Goal: Transaction & Acquisition: Download file/media

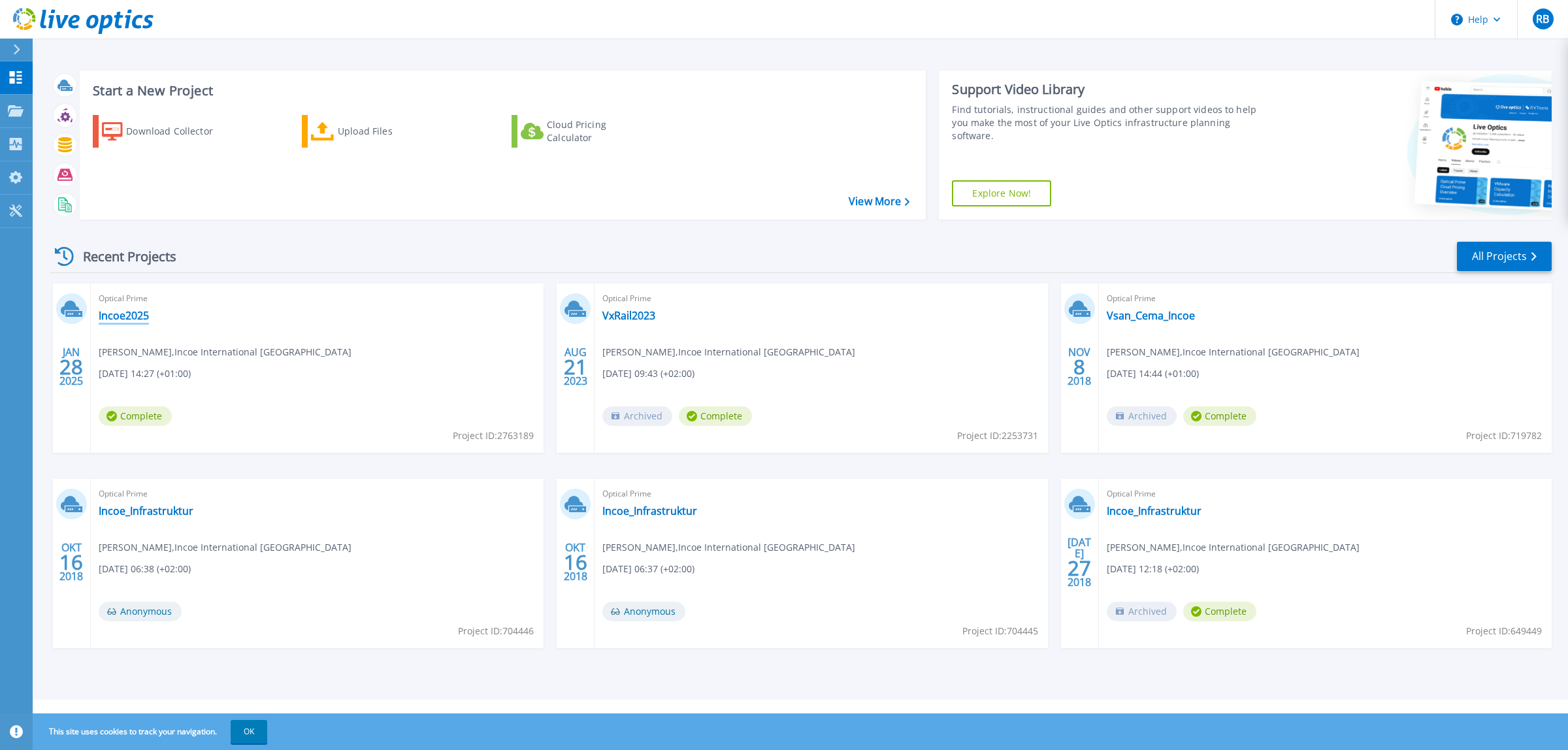
click at [129, 320] on link "Incoe2025" at bounding box center [123, 315] width 50 height 13
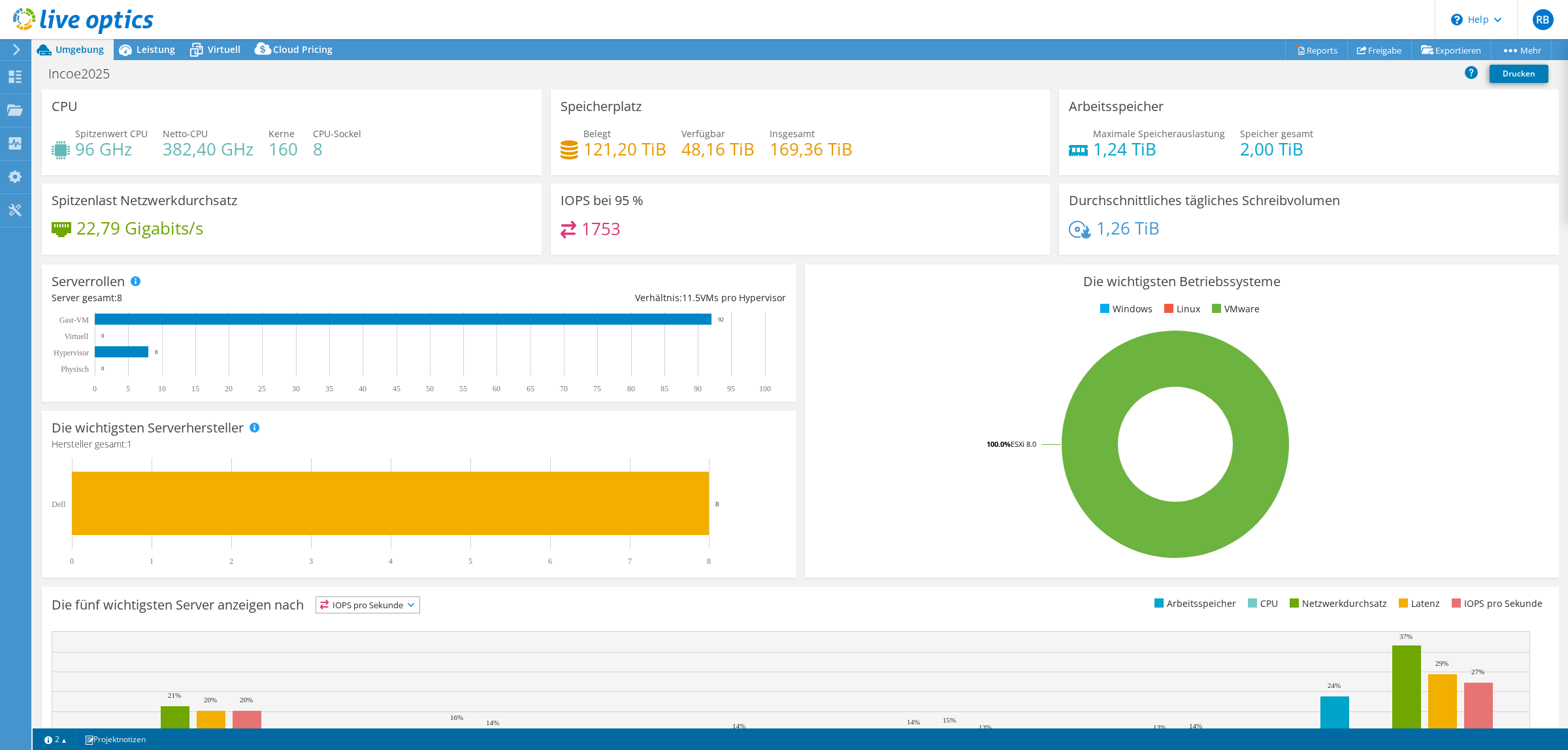
select select "EUFrankfurt"
select select "USD"
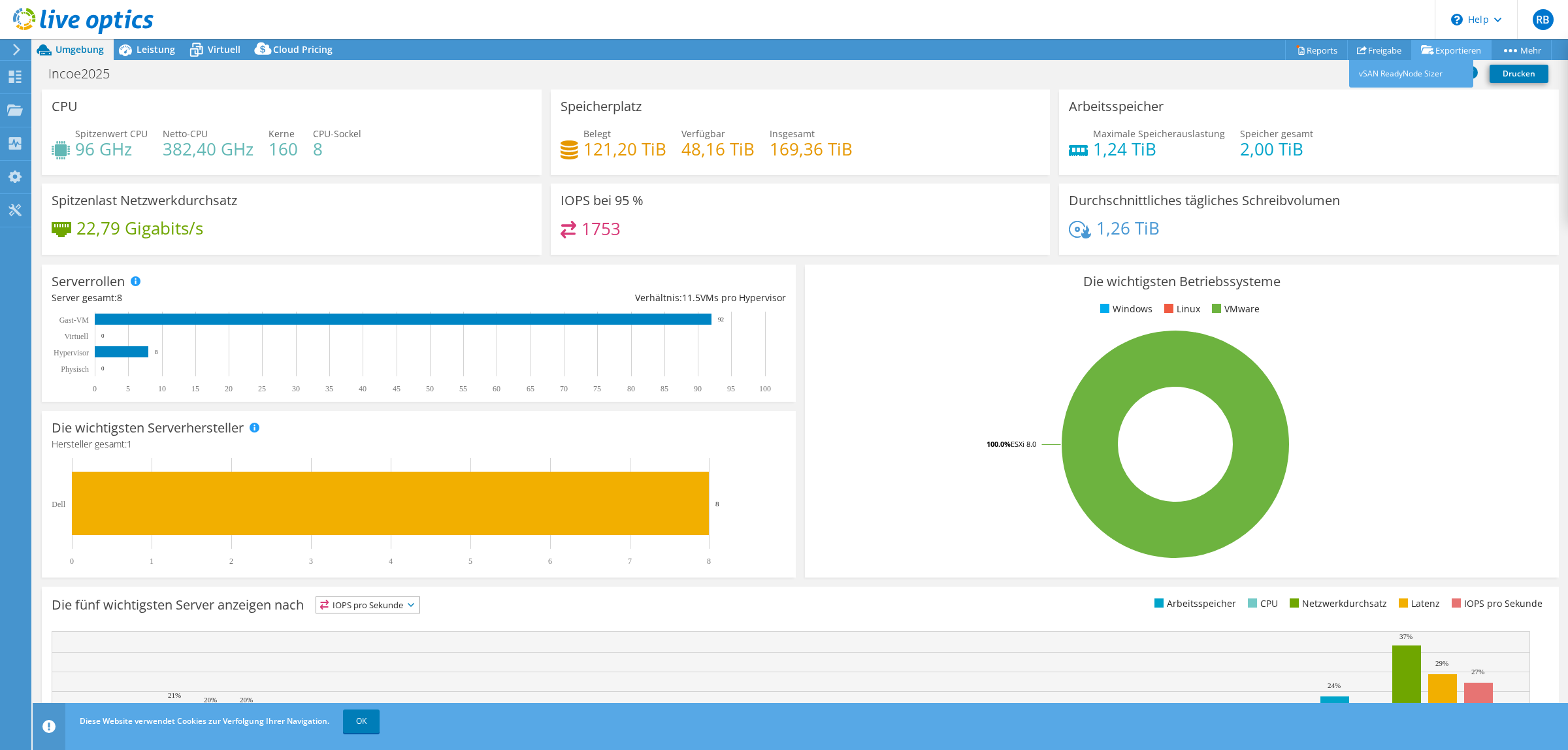
click at [1454, 47] on link "Exportieren" at bounding box center [1451, 49] width 80 height 20
click at [1406, 72] on link "vSAN ReadyNode Sizer" at bounding box center [1411, 73] width 124 height 27
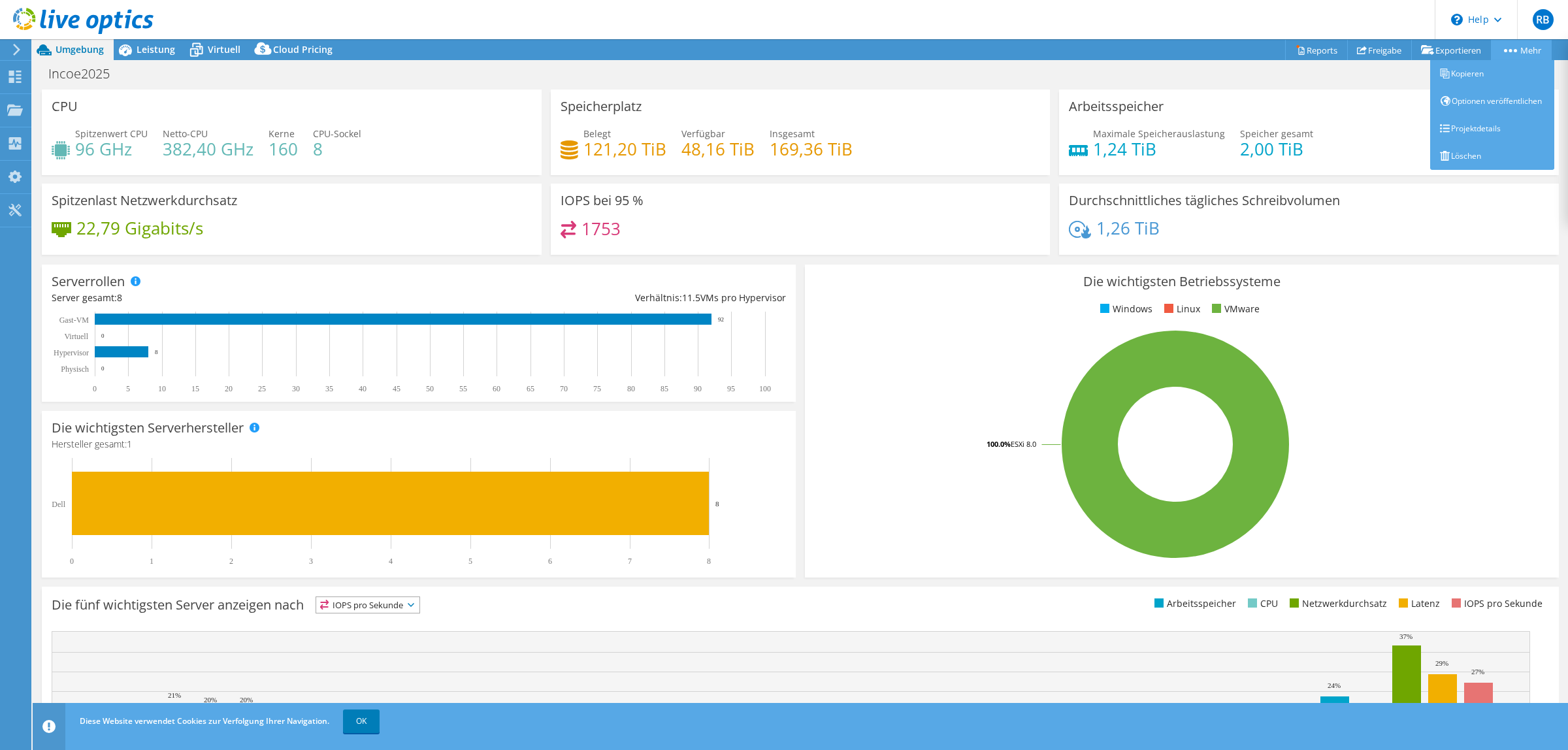
click at [1523, 45] on link "Mehr" at bounding box center [1521, 49] width 61 height 20
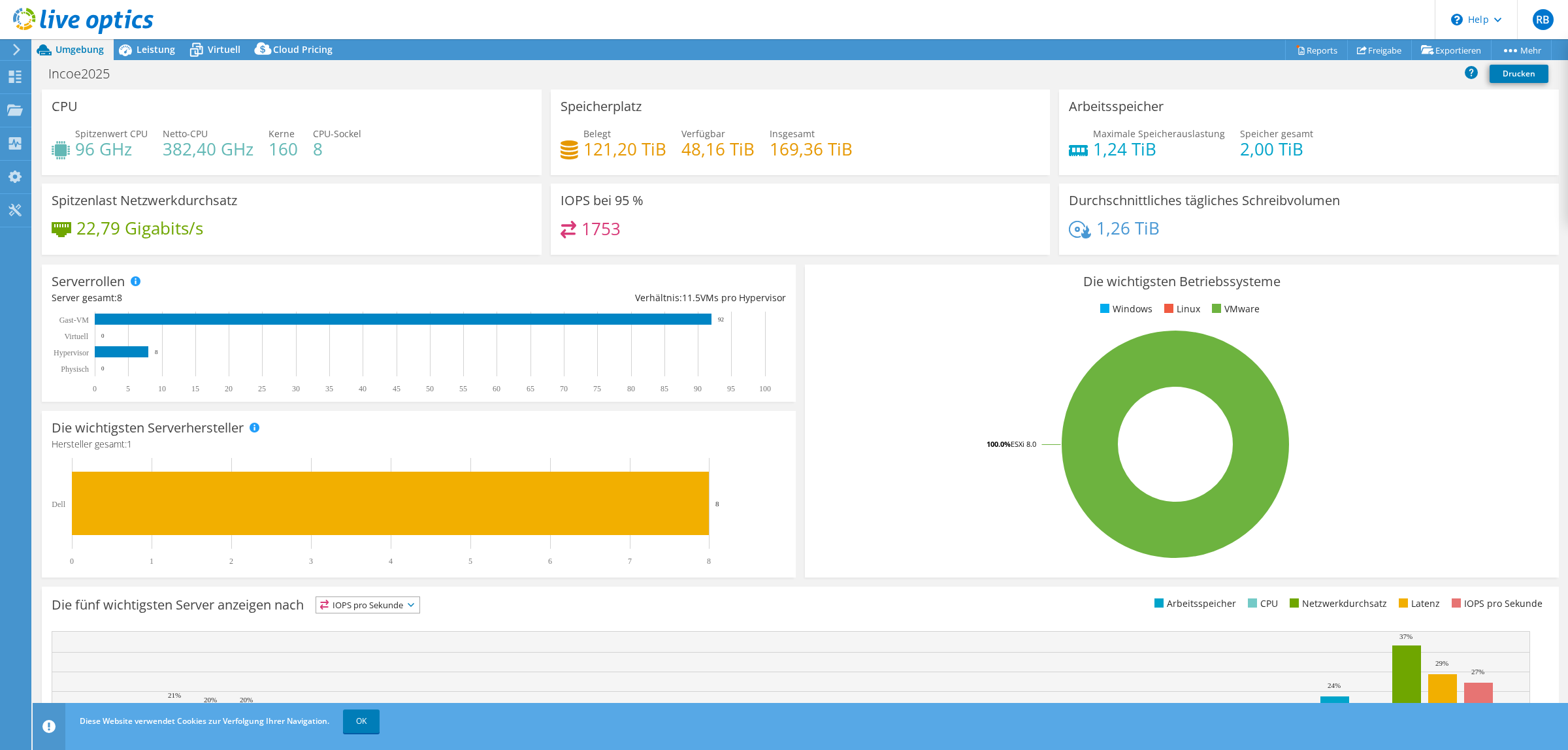
click at [413, 21] on header "RB Endbenutzer Robert Braun Robert.Braun@incoe.de Incoe International Europe My…" at bounding box center [784, 19] width 1568 height 39
click at [12, 171] on icon at bounding box center [15, 177] width 16 height 13
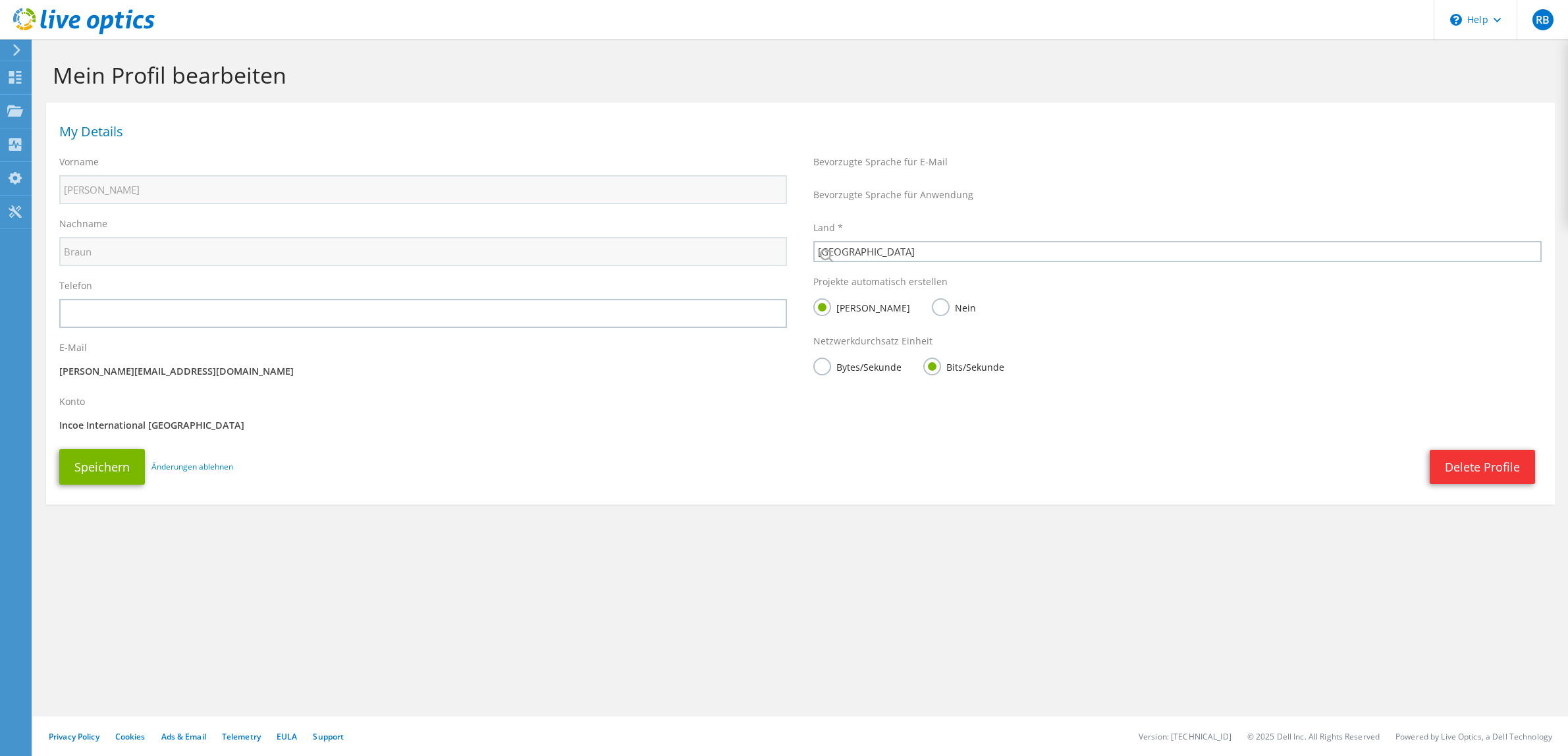
select select "56"
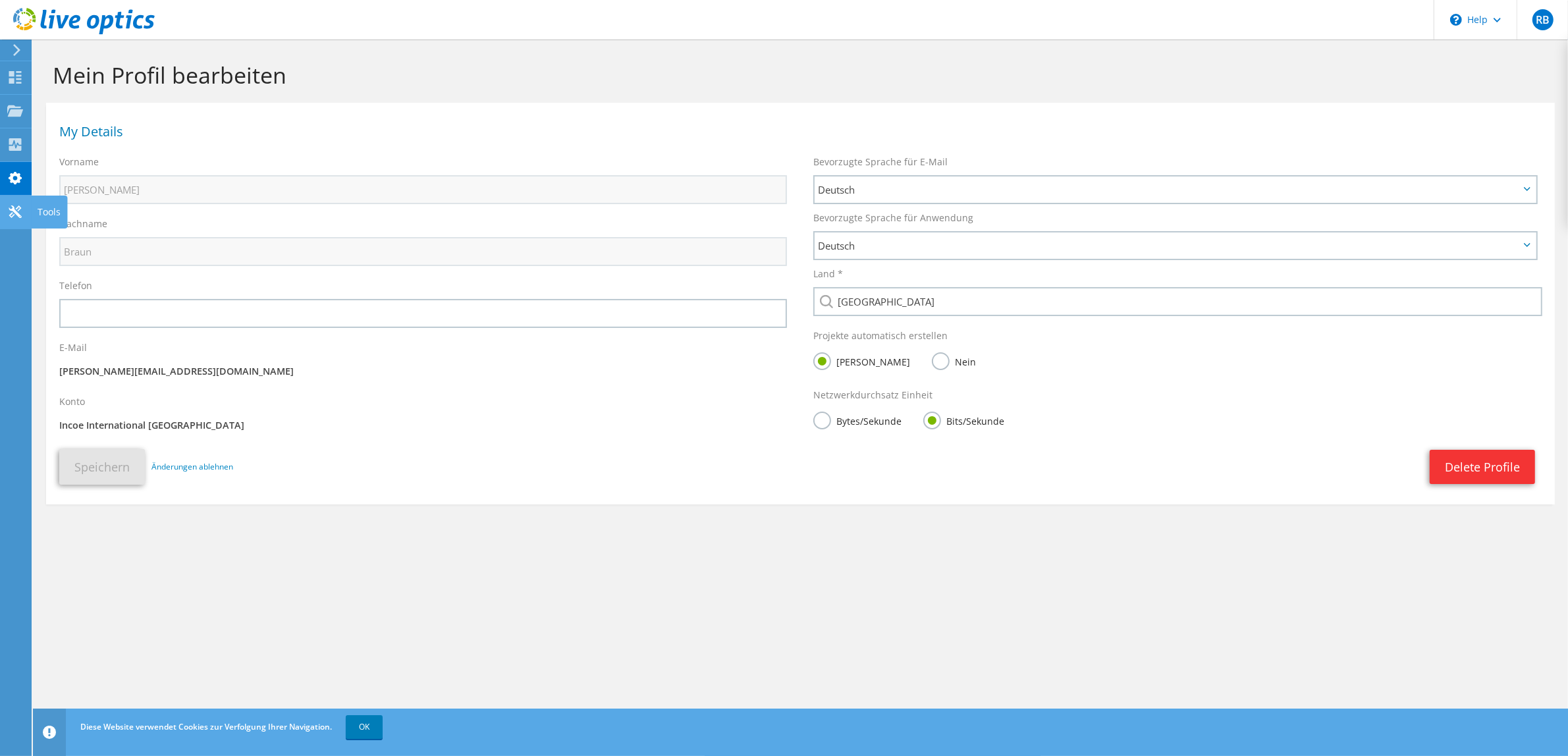
click at [20, 208] on use at bounding box center [15, 212] width 13 height 13
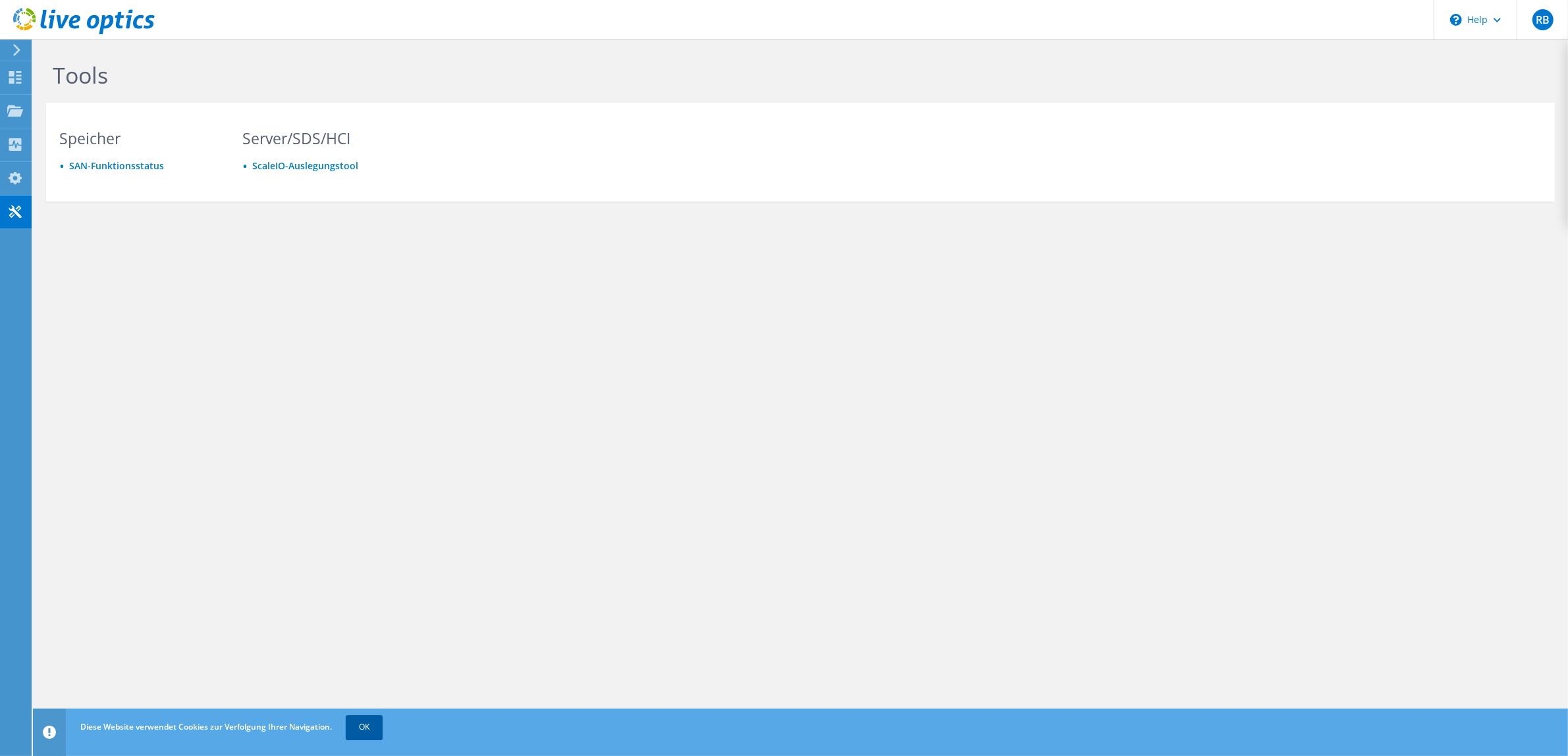
click at [363, 729] on link "OK" at bounding box center [365, 727] width 37 height 24
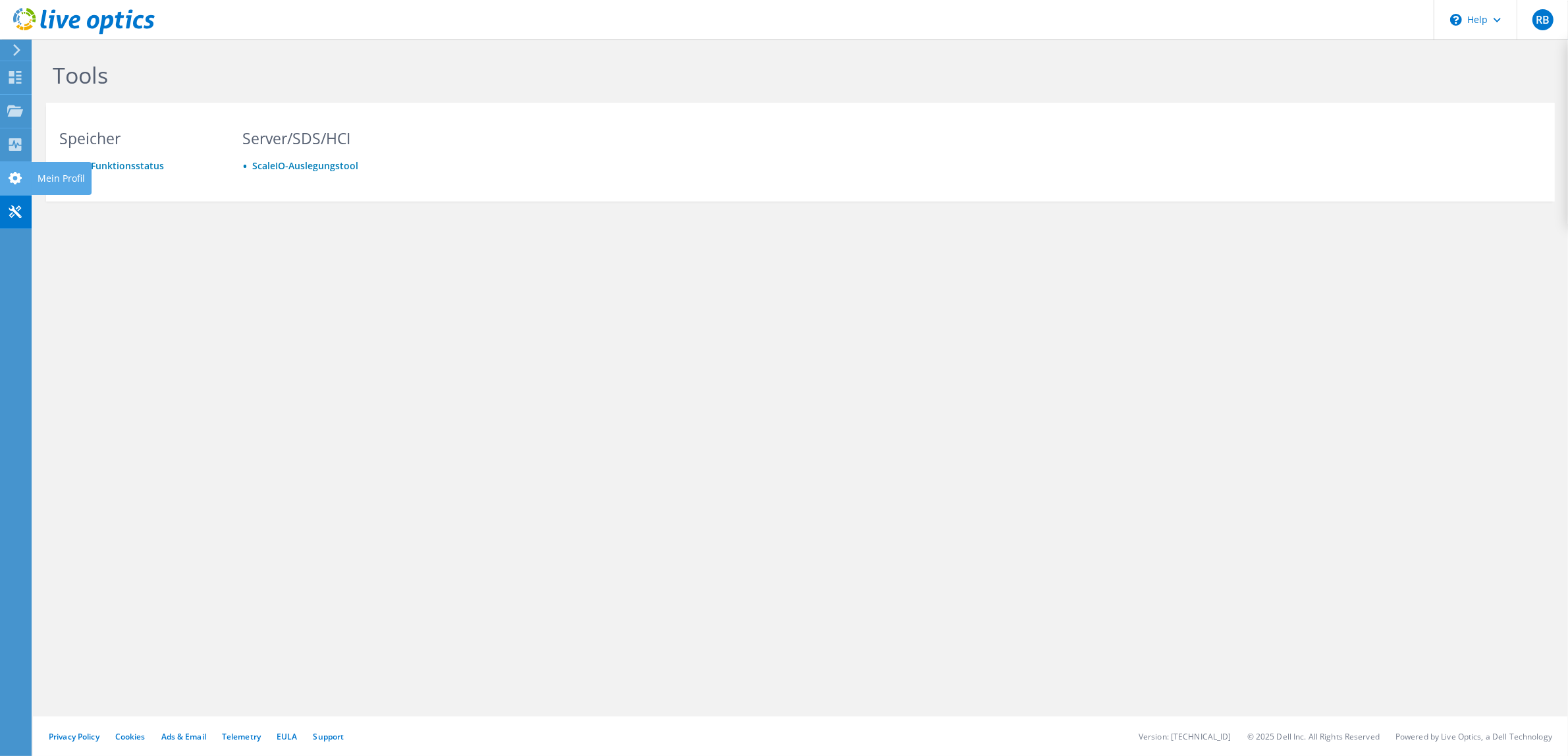
click at [14, 177] on icon at bounding box center [15, 178] width 16 height 13
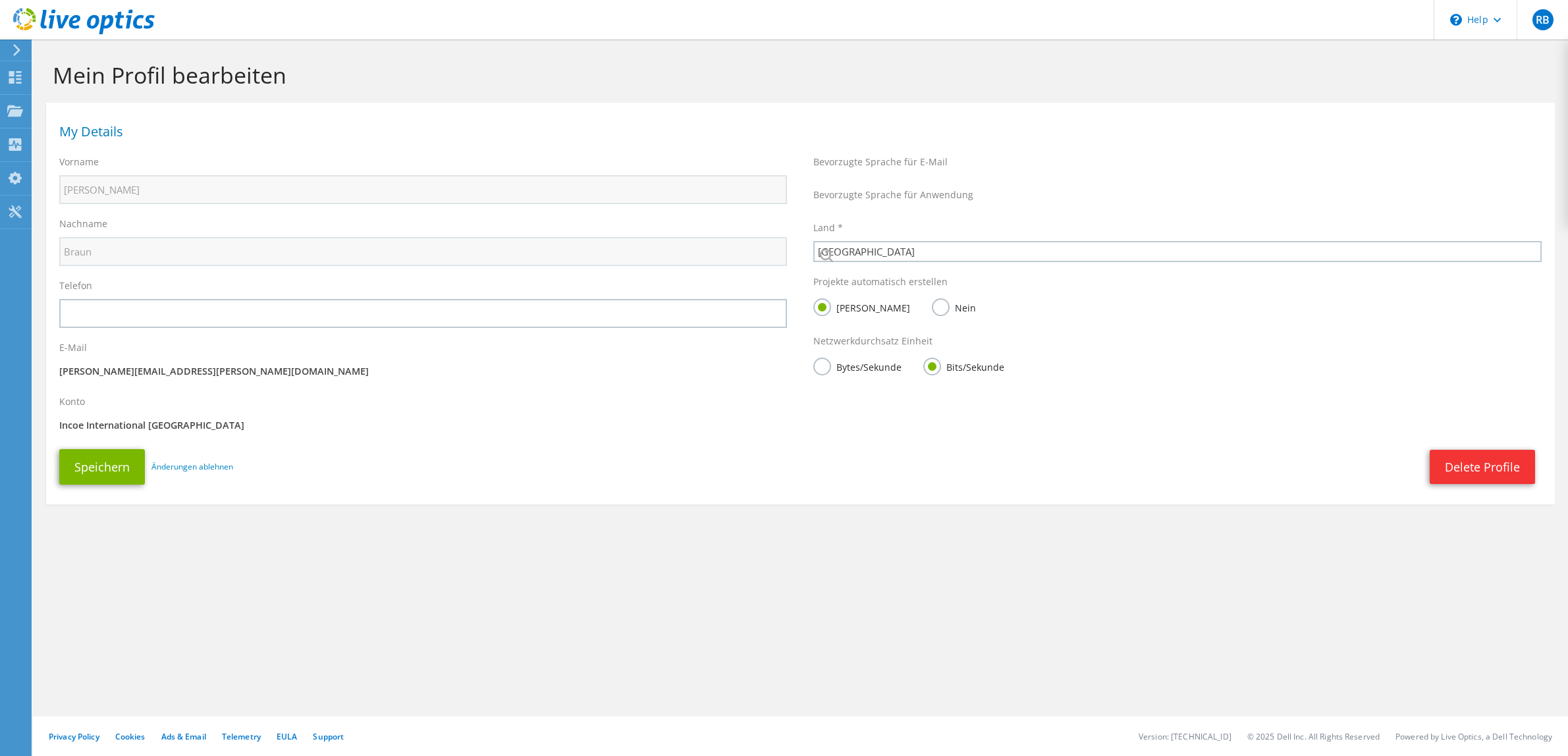
select select "56"
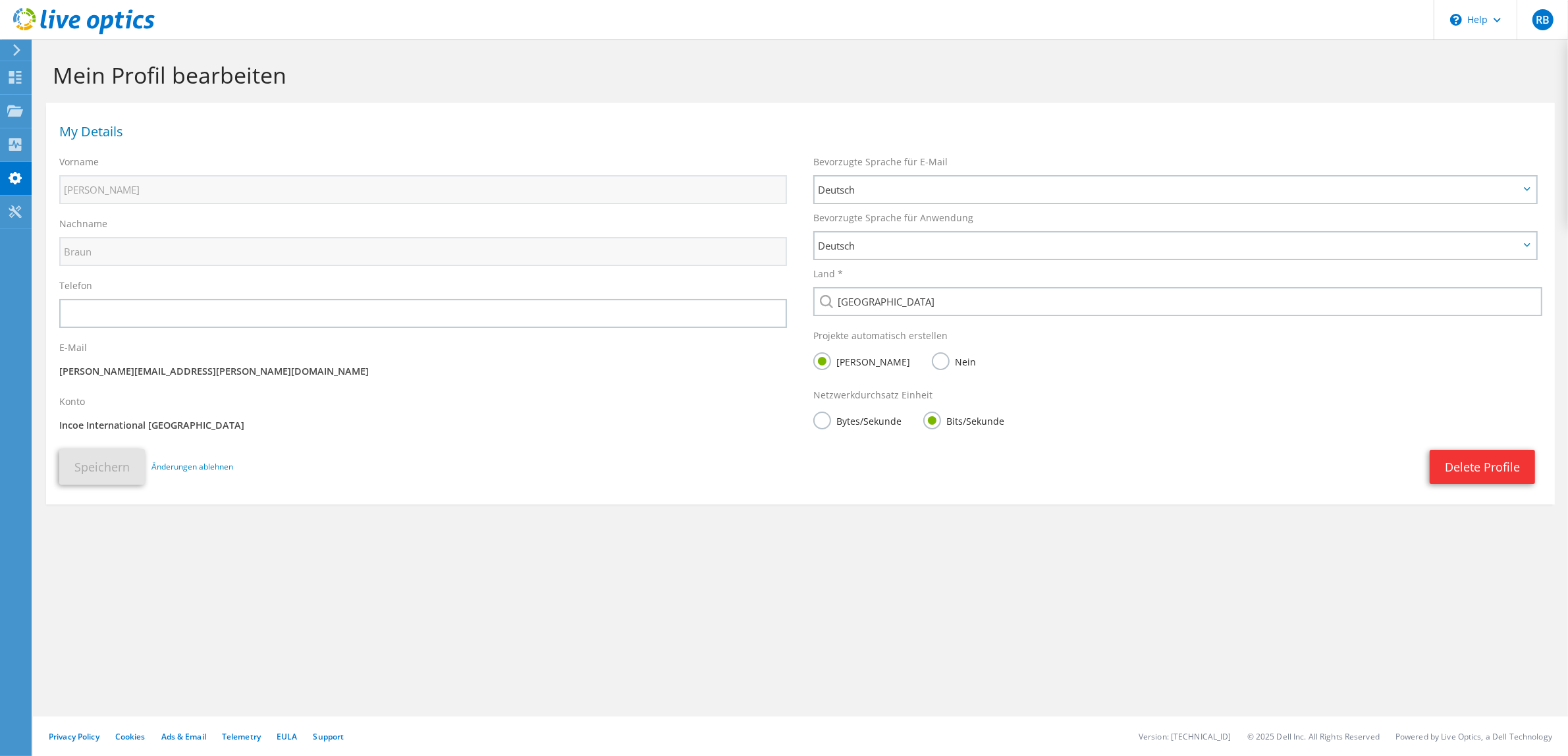
click at [15, 44] on icon at bounding box center [17, 50] width 10 height 12
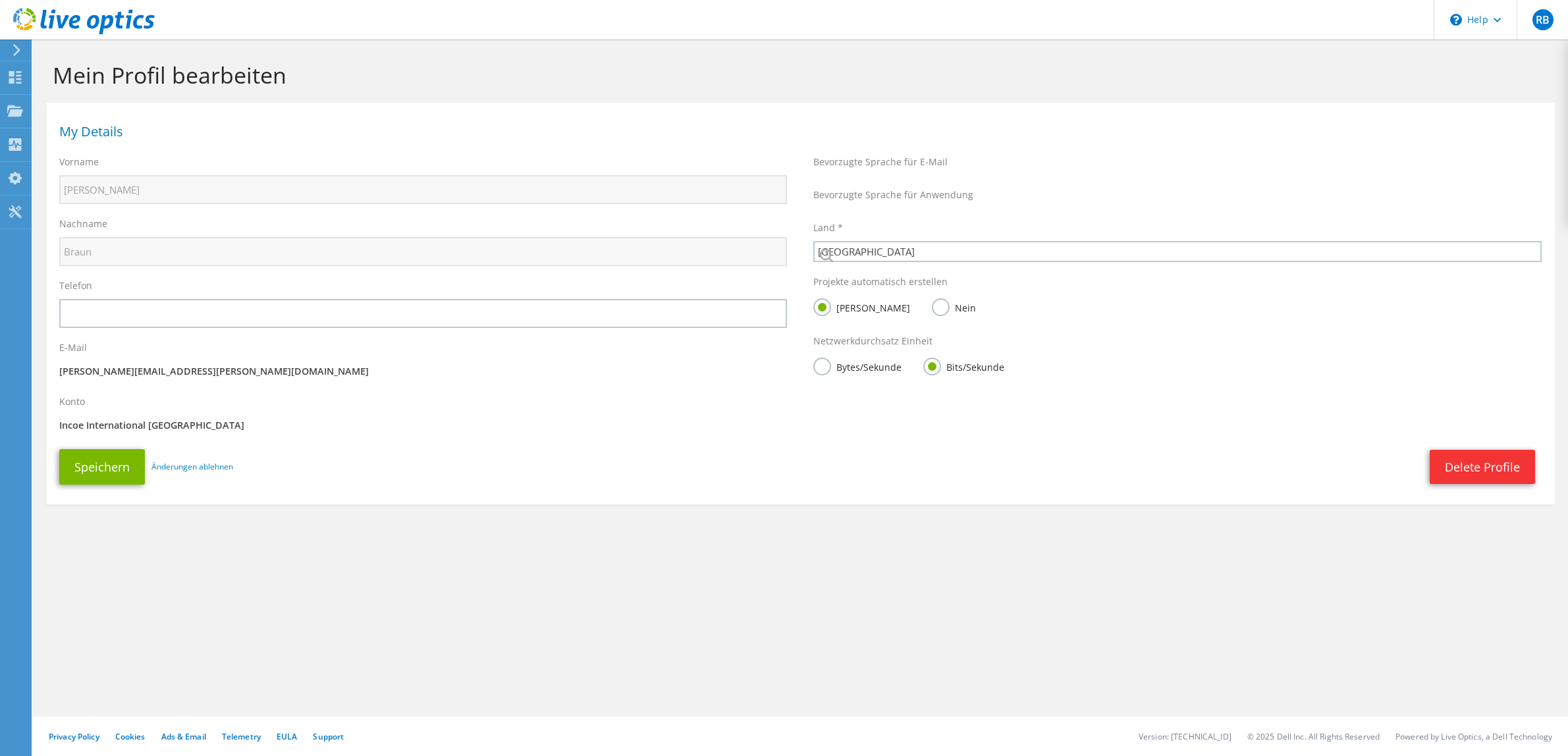
select select "56"
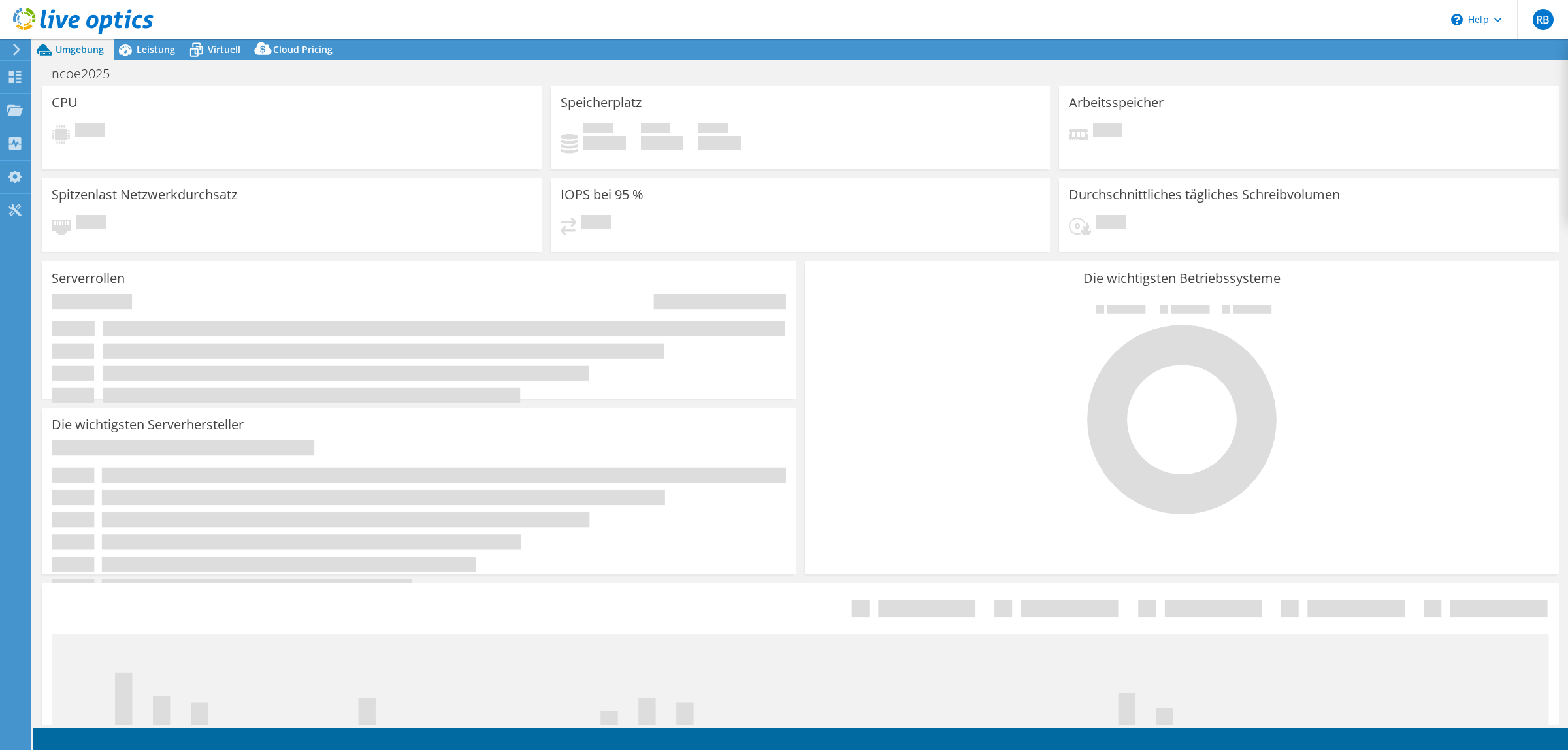
select select "EUFrankfurt"
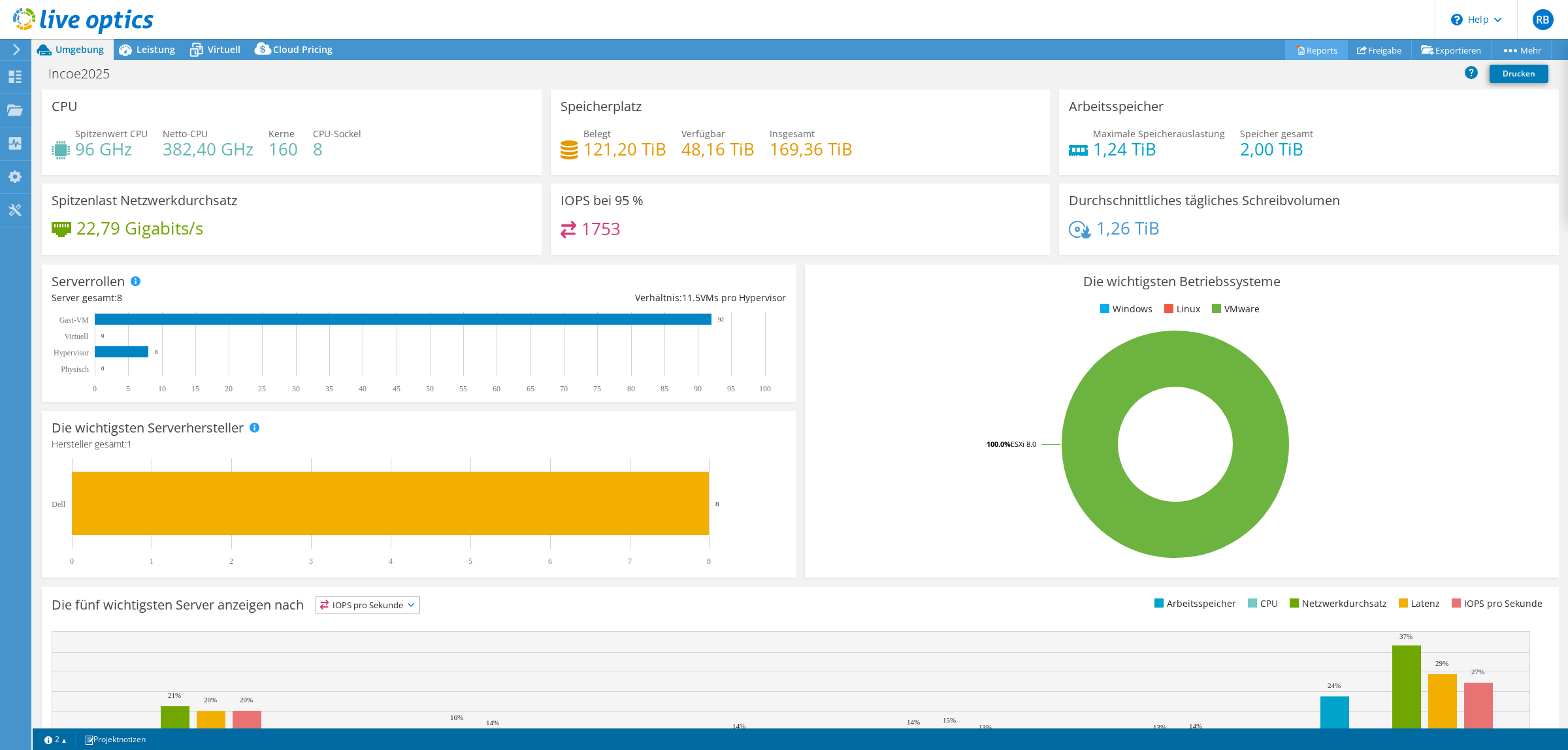
click at [1304, 49] on link "Reports" at bounding box center [1316, 49] width 63 height 20
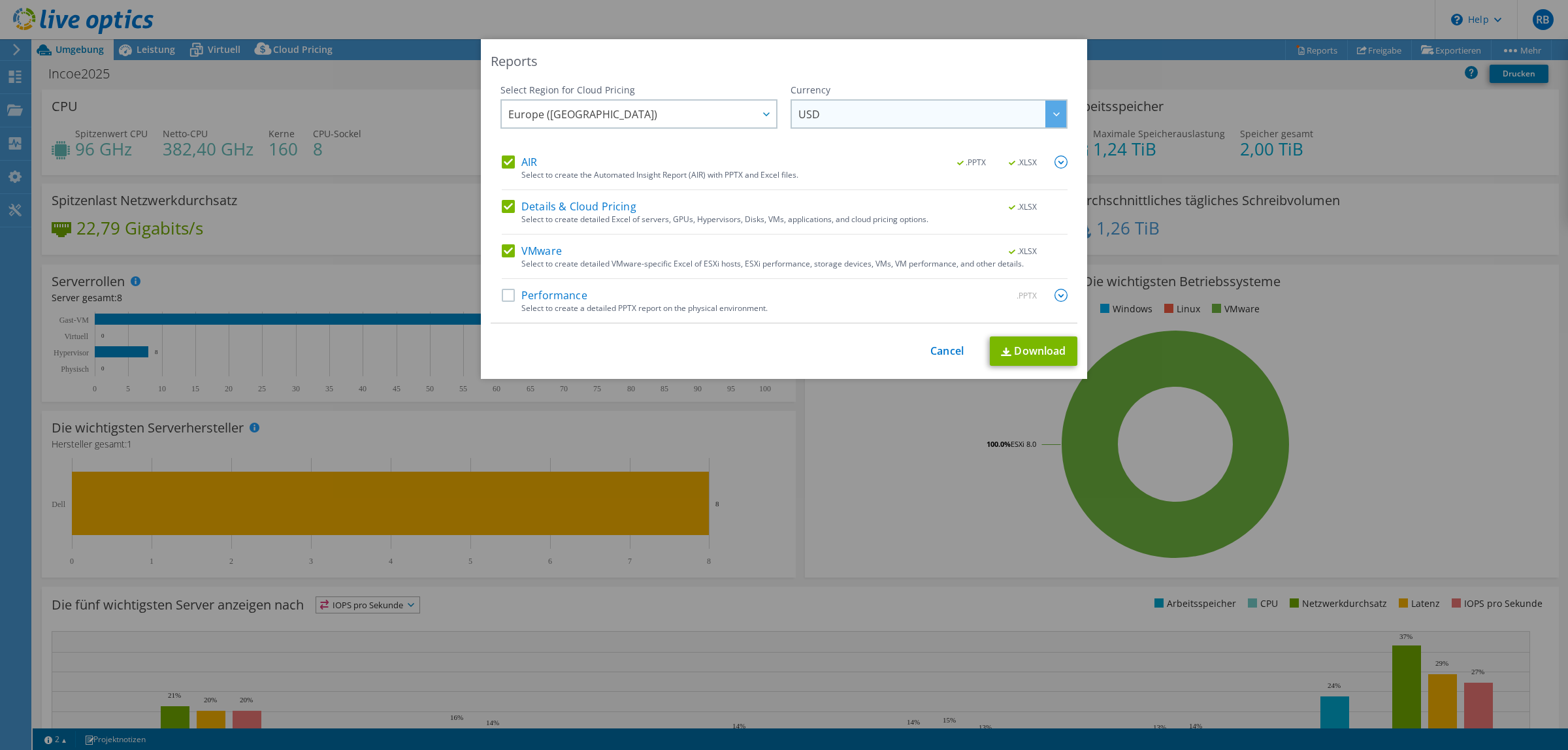
click at [1045, 119] on div at bounding box center [1055, 114] width 21 height 27
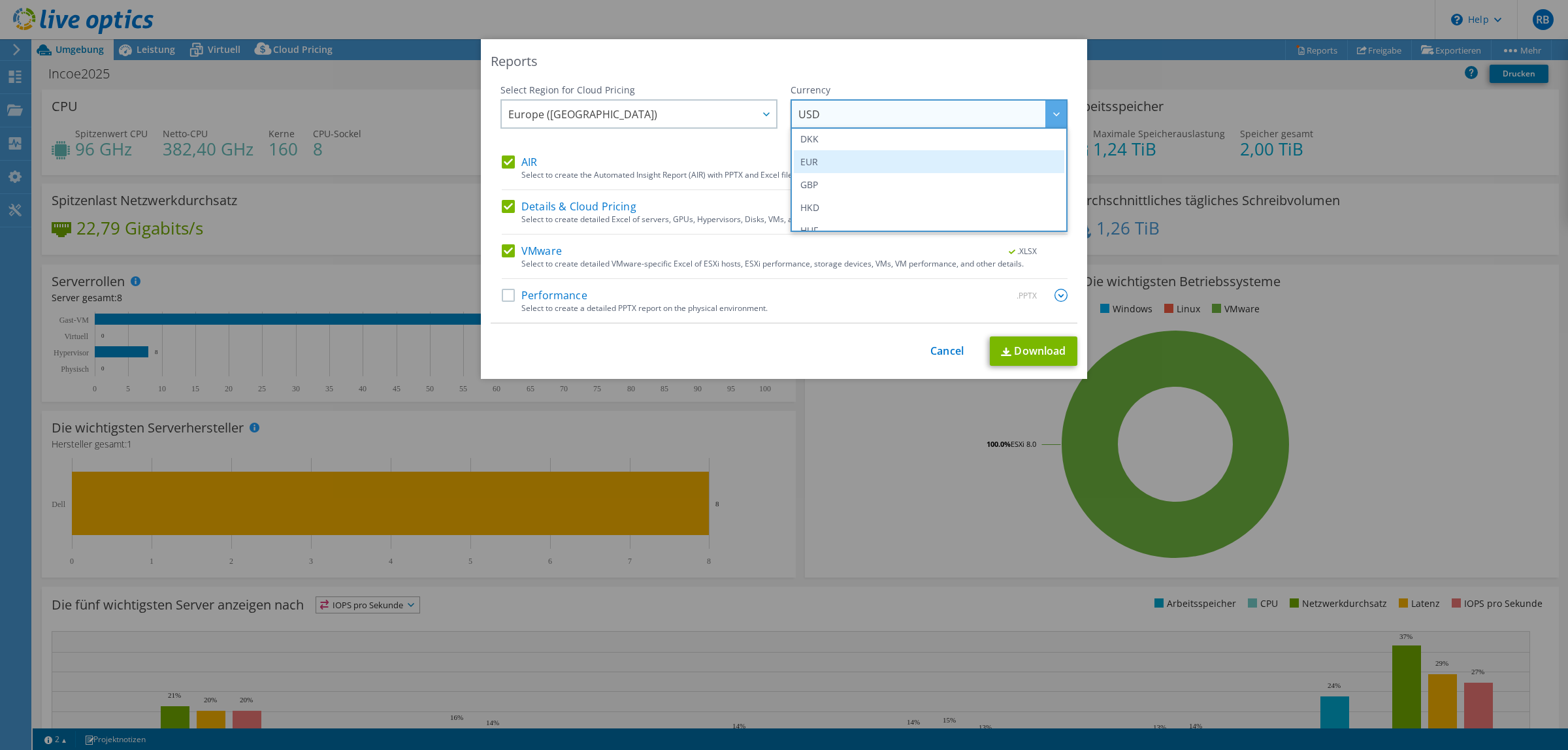
click at [837, 166] on li "EUR" at bounding box center [929, 162] width 271 height 23
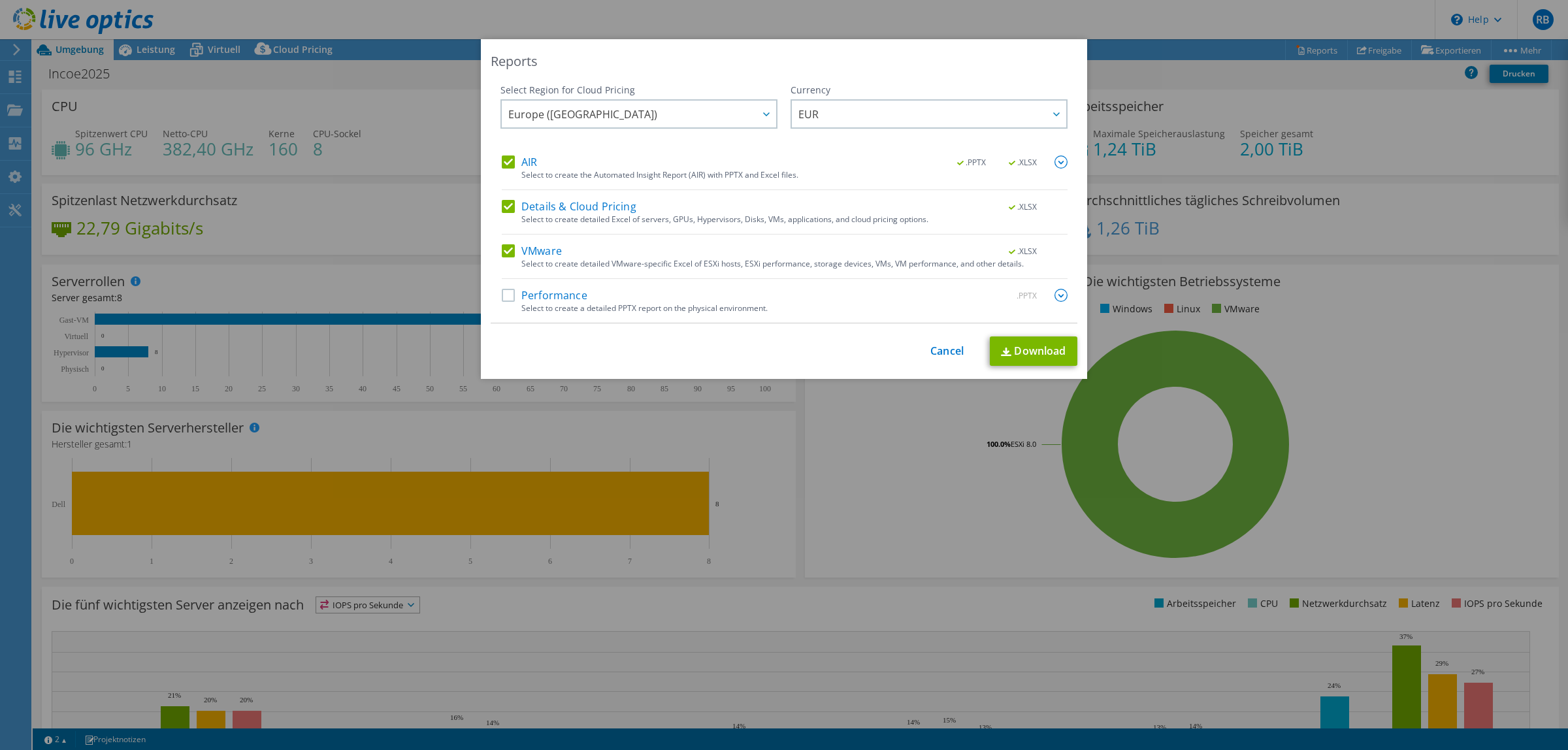
click at [504, 296] on label "Performance" at bounding box center [544, 295] width 85 height 13
click at [0, 0] on input "Performance" at bounding box center [0, 0] width 0 height 0
click at [1029, 351] on link "Download" at bounding box center [1034, 350] width 88 height 29
click at [934, 351] on link "Cancel" at bounding box center [947, 351] width 33 height 13
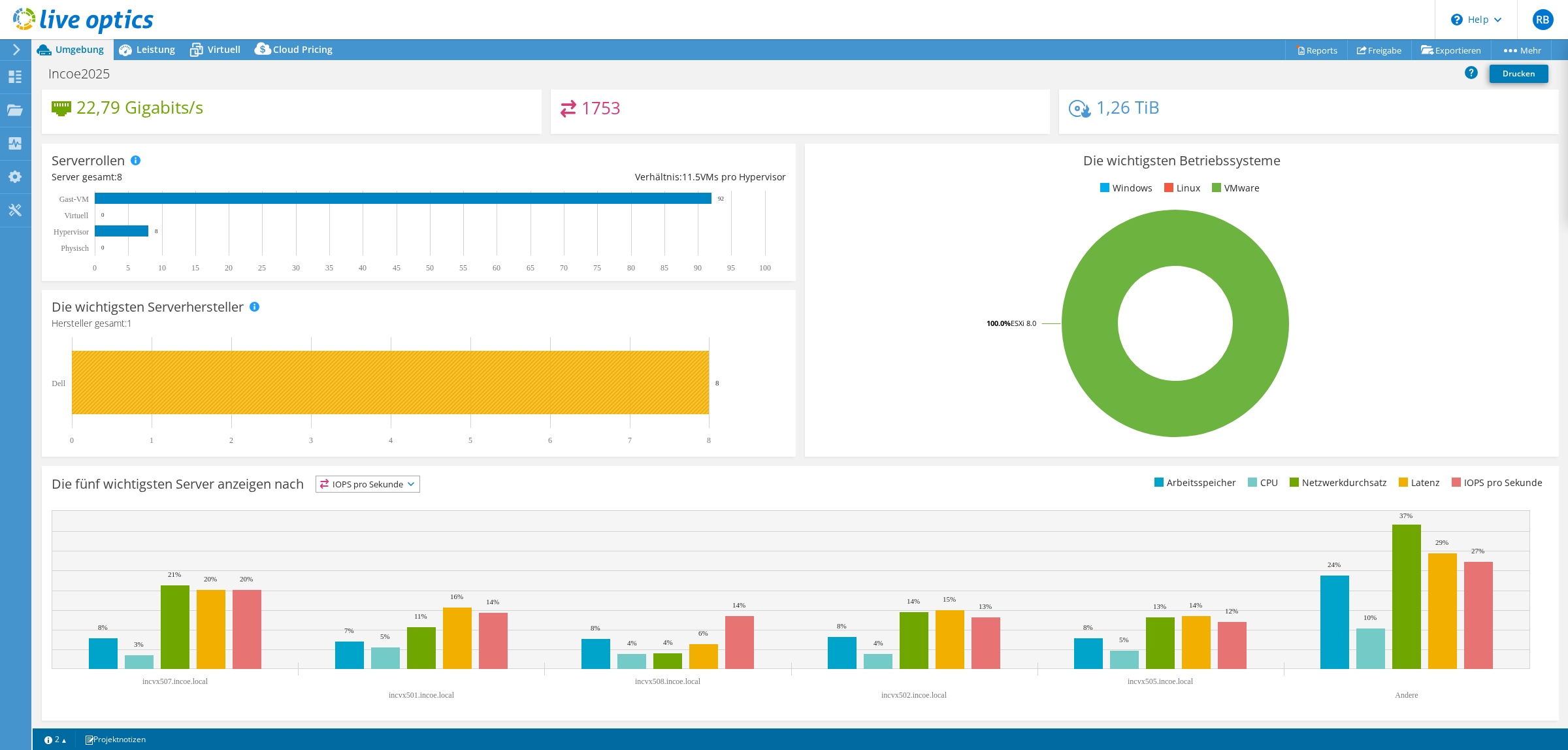
scroll to position [0, 0]
